Goal: Task Accomplishment & Management: Use online tool/utility

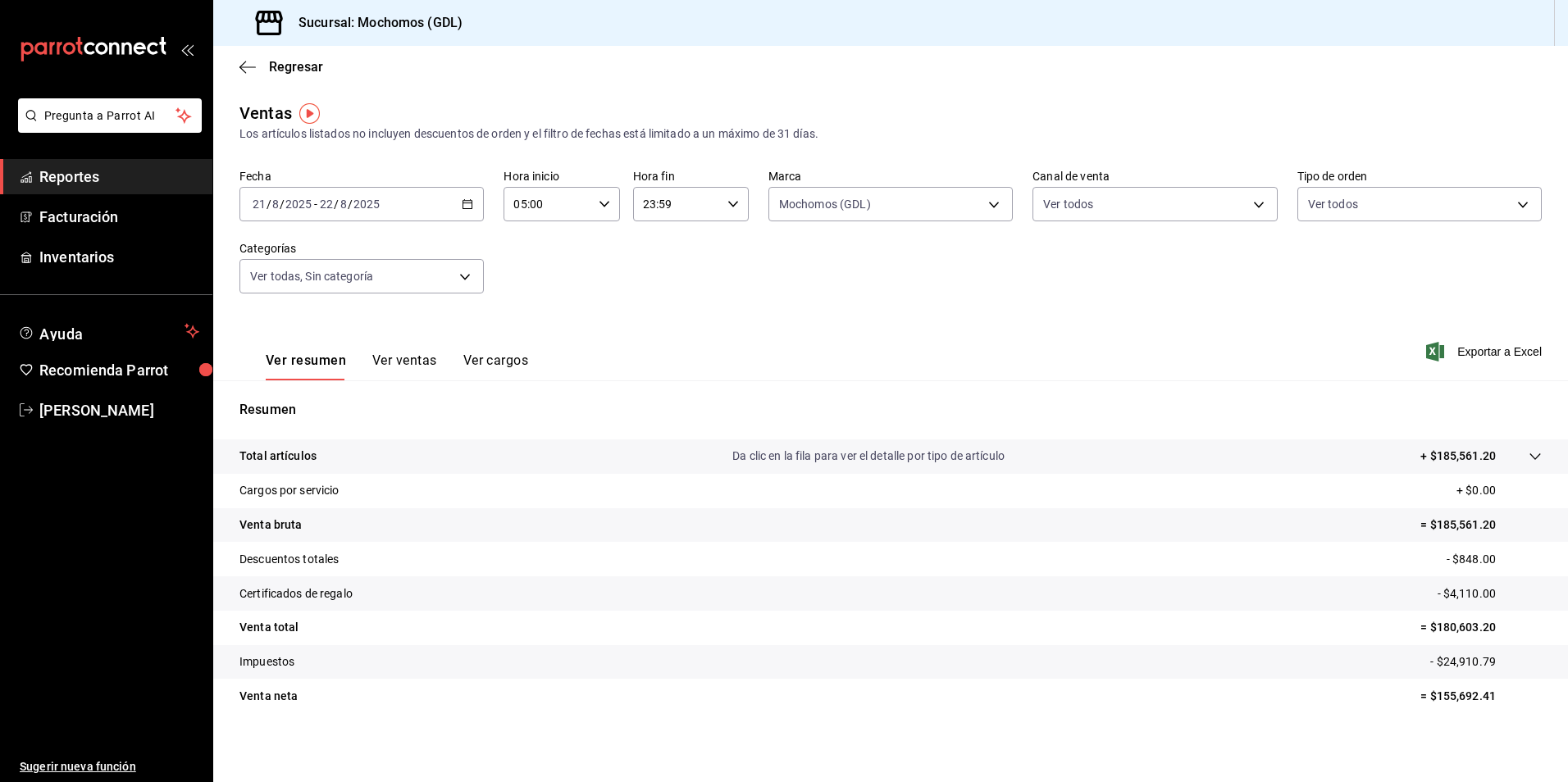
click at [951, 182] on div "Mochomos (GDL) 36c25d4a-7cb0-456c-a434-e981d54830bc" at bounding box center [891, 201] width 245 height 41
click at [923, 211] on body "Pregunta a Parrot AI Reportes Facturación Inventarios Ayuda Recomienda Parrot […" at bounding box center [784, 391] width 1568 height 782
click at [851, 318] on span "Mochomos (GDL)" at bounding box center [903, 322] width 189 height 17
checkbox input "false"
click at [848, 348] on li "[PERSON_NAME] (GDL)" at bounding box center [884, 359] width 240 height 37
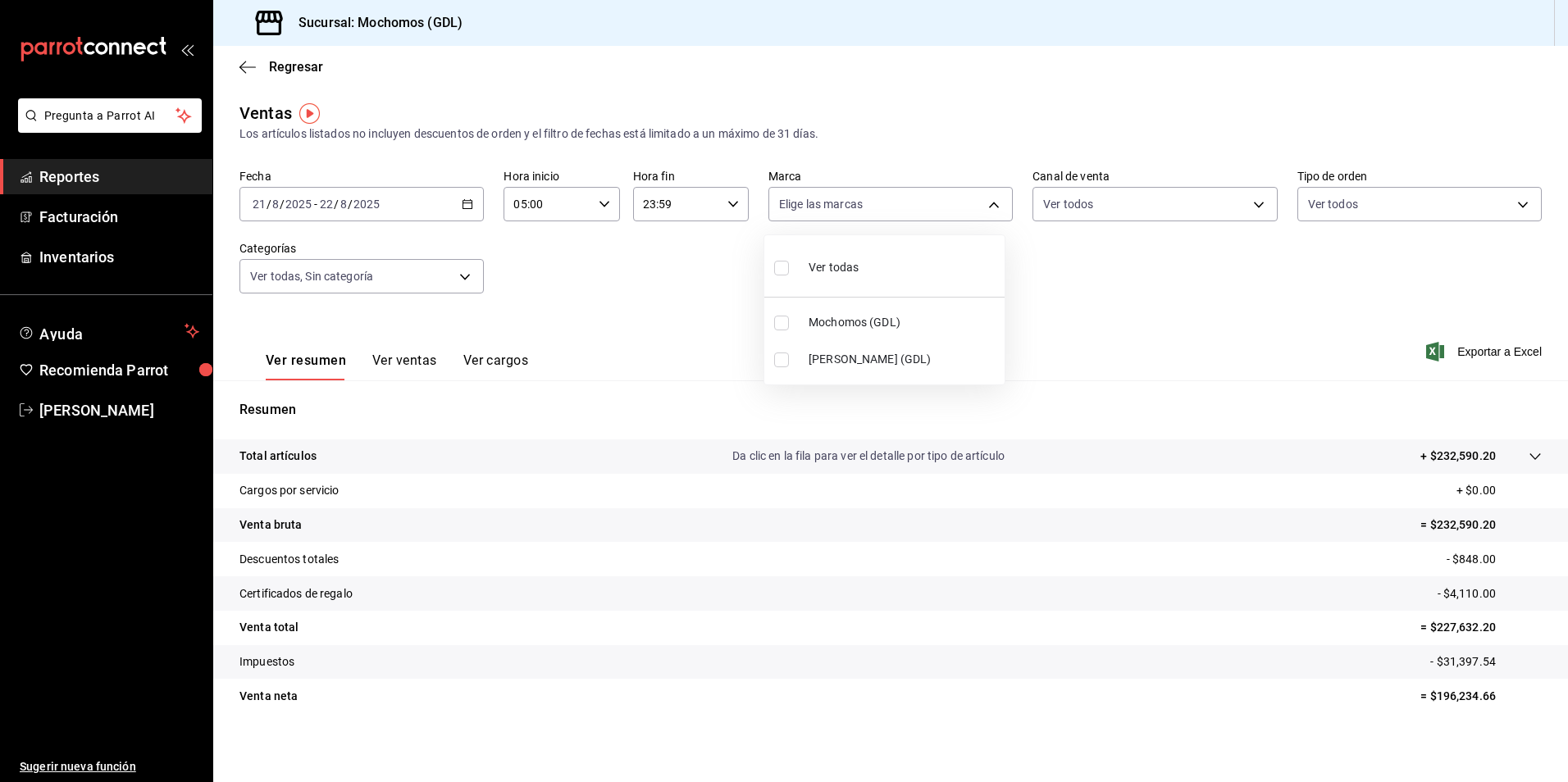
type input "9cac9703-0c5a-4d8b-addd-5b6b571d65b9"
checkbox input "true"
